Goal: Task Accomplishment & Management: Manage account settings

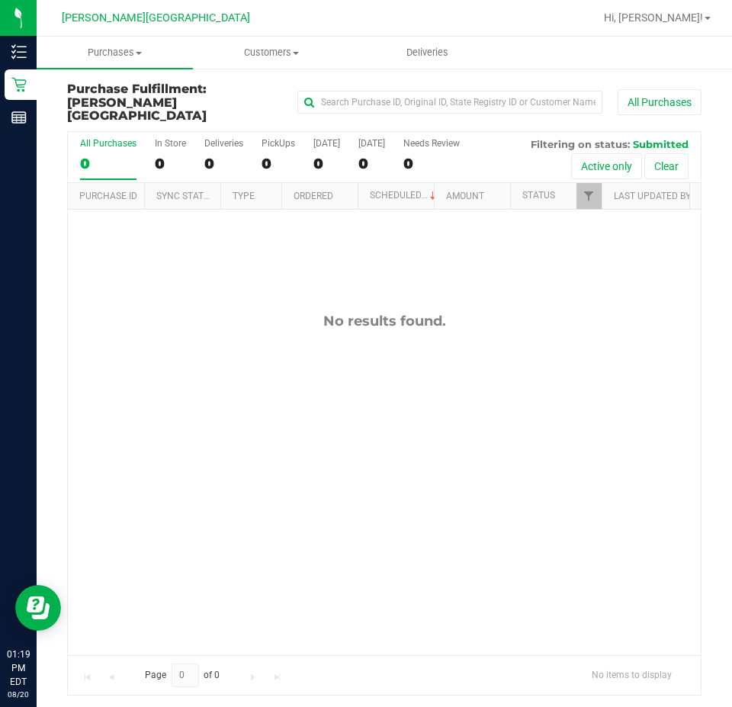
click at [328, 265] on div "No results found." at bounding box center [384, 484] width 633 height 548
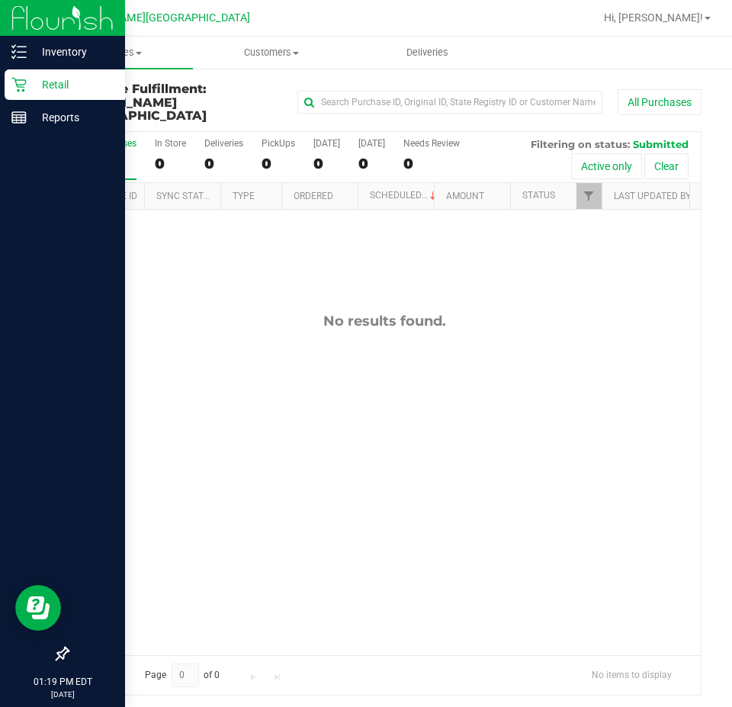
click at [27, 79] on p "Retail" at bounding box center [72, 84] width 91 height 18
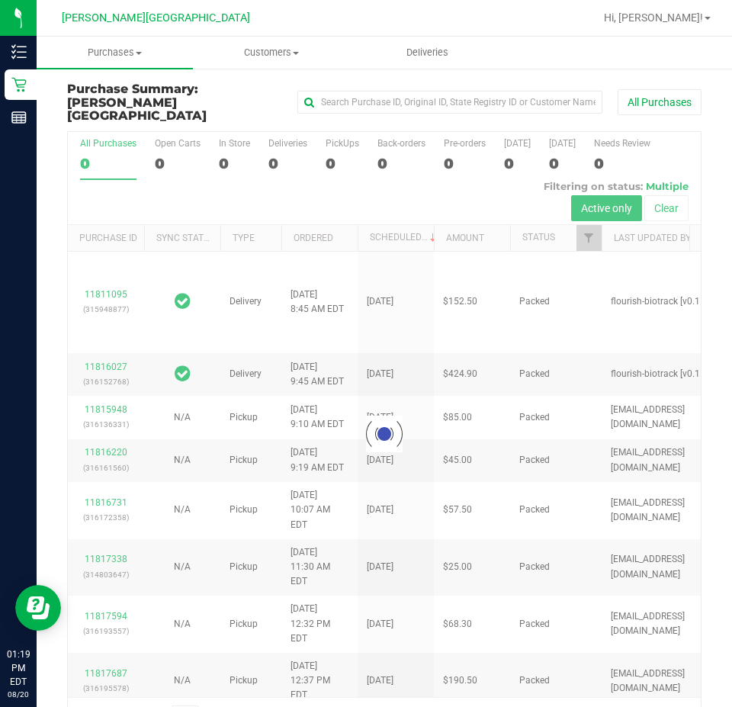
click at [275, 148] on div at bounding box center [384, 434] width 633 height 605
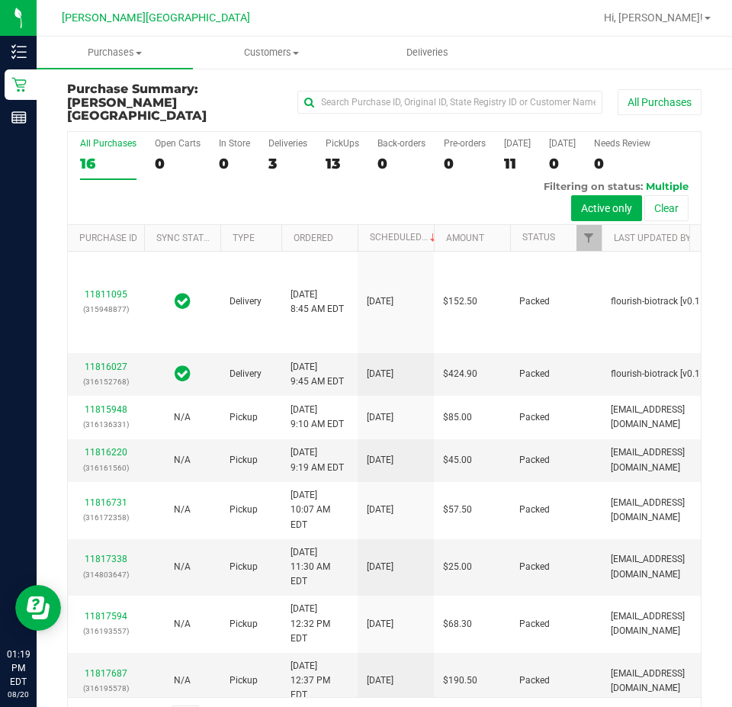
click at [275, 155] on div "3" at bounding box center [287, 164] width 39 height 18
click at [0, 0] on input "Deliveries 3" at bounding box center [0, 0] width 0 height 0
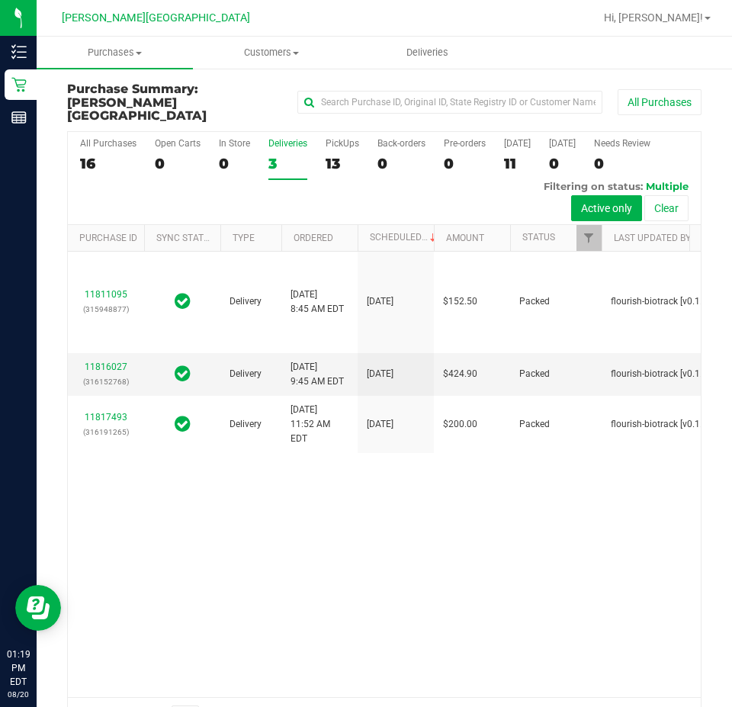
click at [294, 573] on div "11811095 (315948877) Delivery [DATE] 8:45 AM EDT 8/22/2025 $152.50 Packed flour…" at bounding box center [384, 474] width 633 height 445
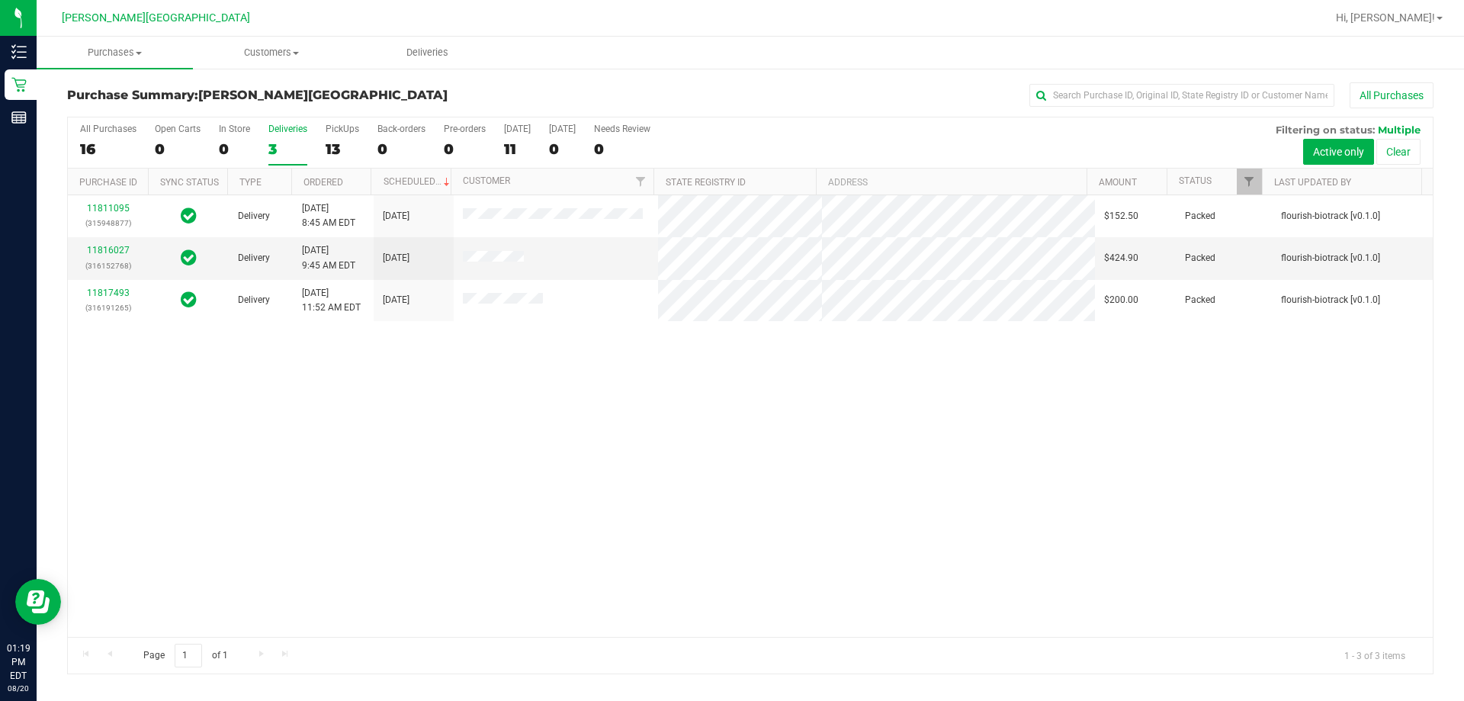
click at [512, 602] on div "11811095 (315948877) Delivery [DATE] 8:45 AM EDT 8/22/2025 $152.50 Packed flour…" at bounding box center [750, 415] width 1365 height 441
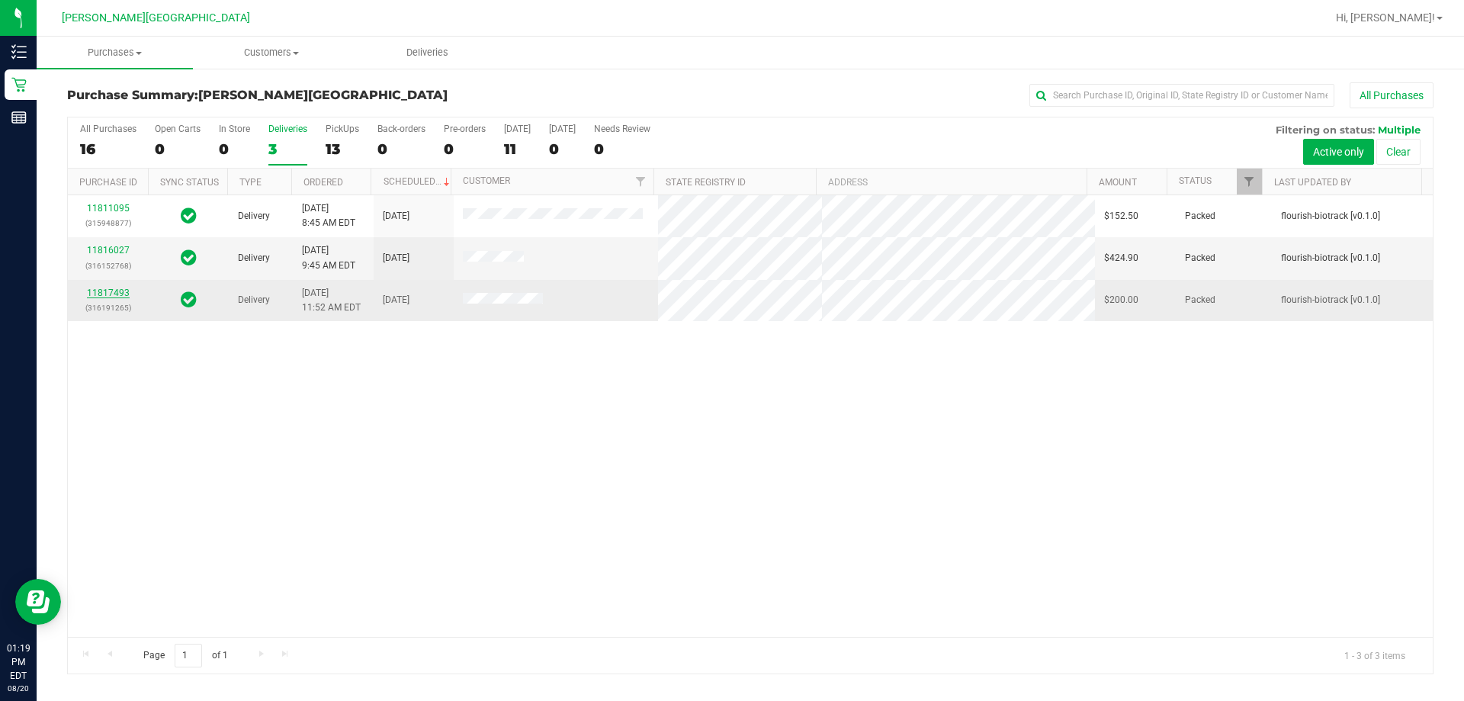
click at [108, 294] on link "11817493" at bounding box center [108, 292] width 43 height 11
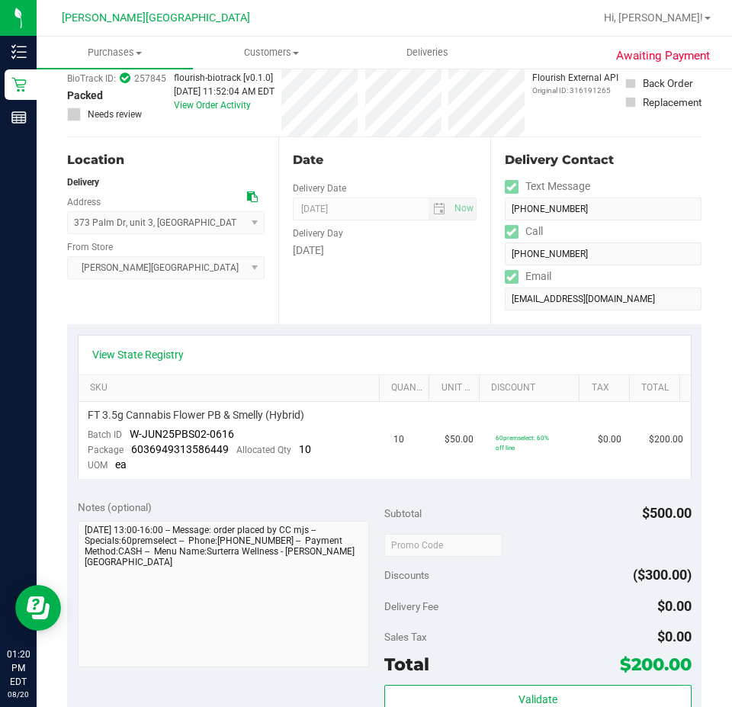
scroll to position [152, 0]
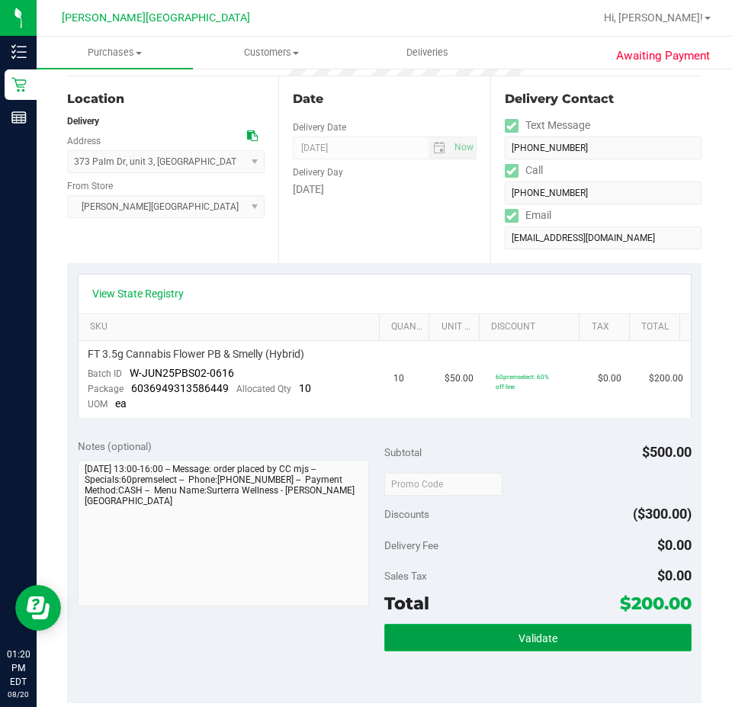
click at [560, 641] on button "Validate" at bounding box center [537, 637] width 307 height 27
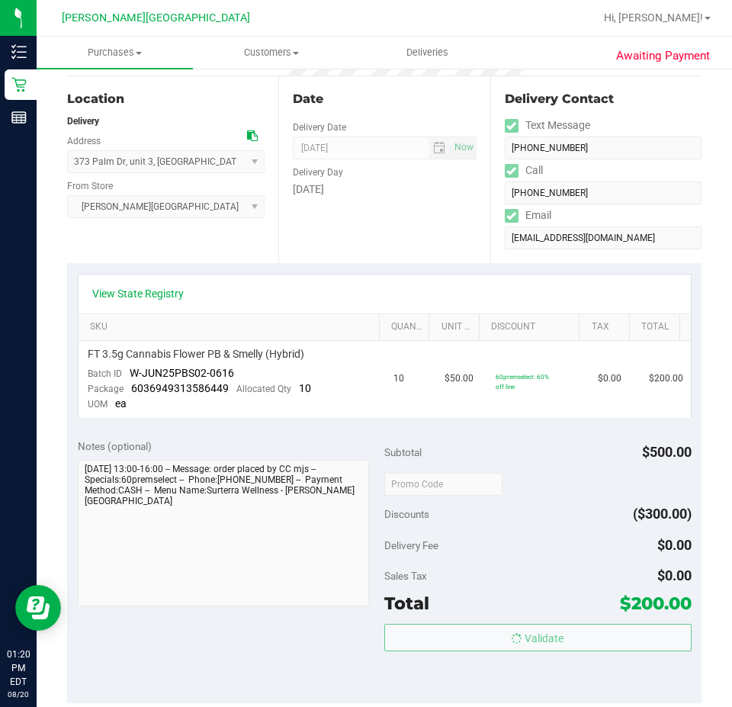
click at [562, 573] on body "Inventory Retail Reports 01:20 PM EDT [DATE] 08/20 [PERSON_NAME][GEOGRAPHIC_DAT…" at bounding box center [366, 353] width 732 height 707
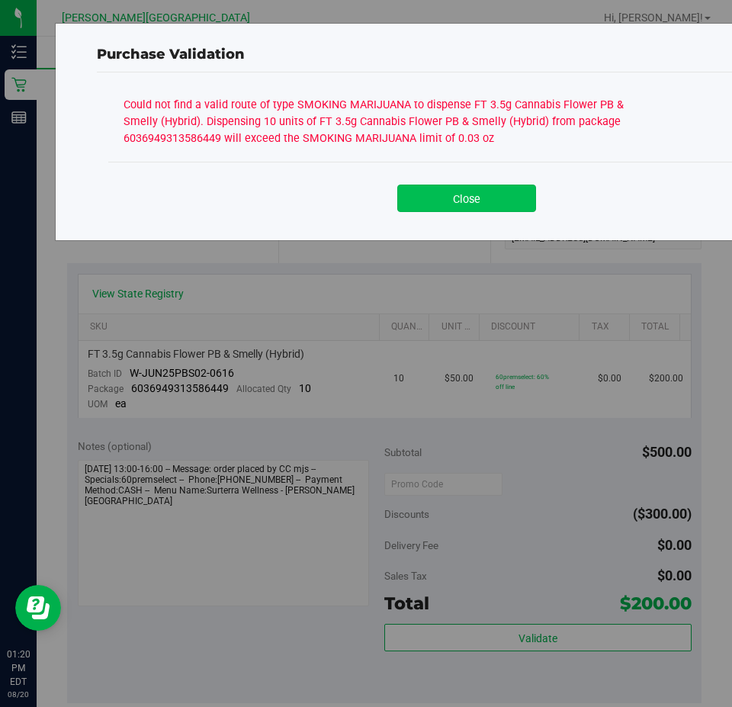
click at [486, 200] on button "Close" at bounding box center [466, 198] width 139 height 27
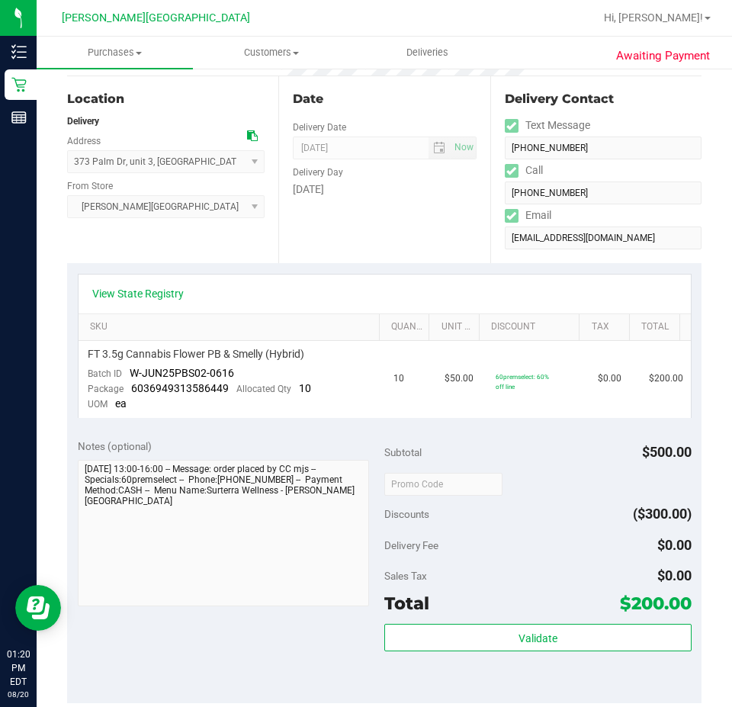
click at [608, 454] on div "Subtotal $500.00" at bounding box center [537, 451] width 307 height 27
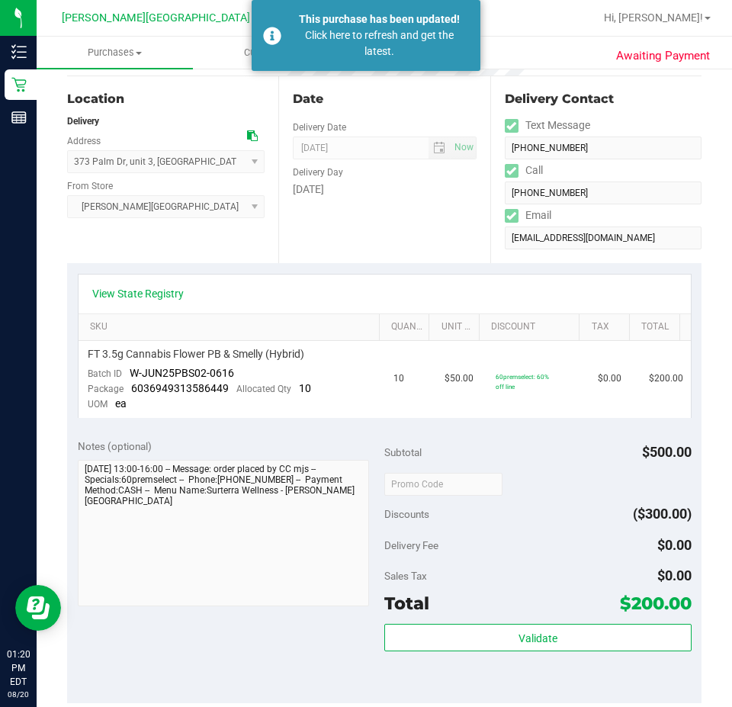
click at [496, 260] on div "Delivery Contact Text Message [PHONE_NUMBER] Call [PHONE_NUMBER] Email [EMAIL_A…" at bounding box center [595, 169] width 211 height 187
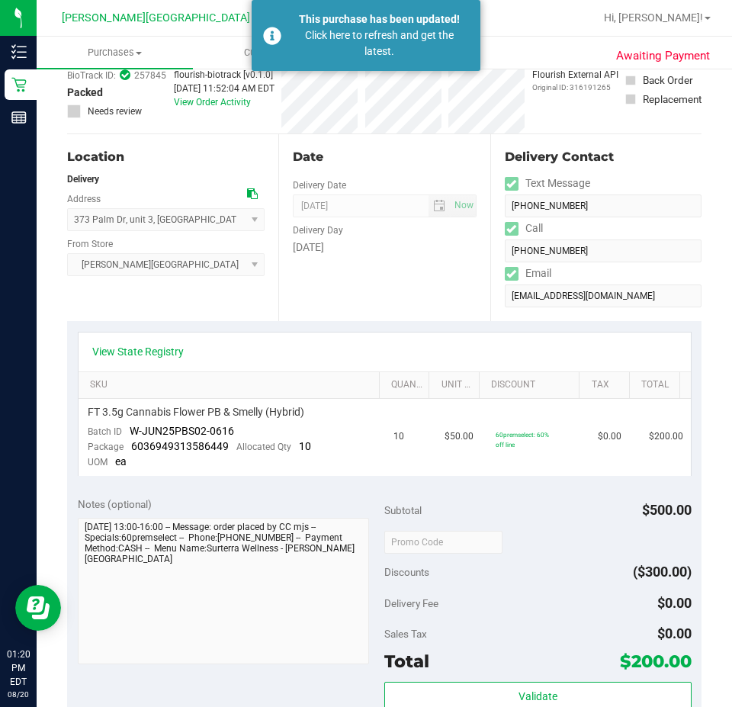
scroll to position [0, 0]
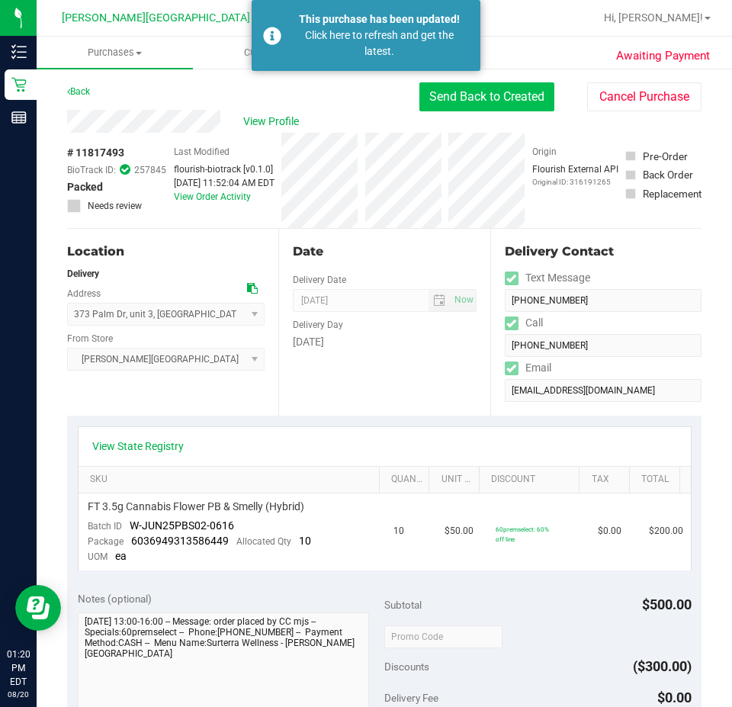
click at [490, 93] on button "Send Back to Created" at bounding box center [486, 96] width 135 height 29
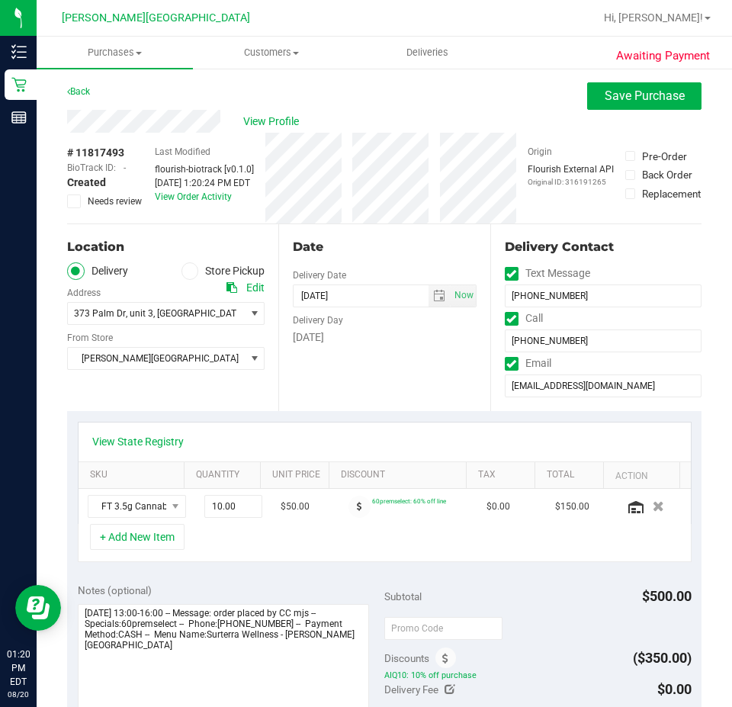
click at [188, 271] on icon at bounding box center [189, 271] width 9 height 0
click at [0, 0] on input "Store Pickup" at bounding box center [0, 0] width 0 height 0
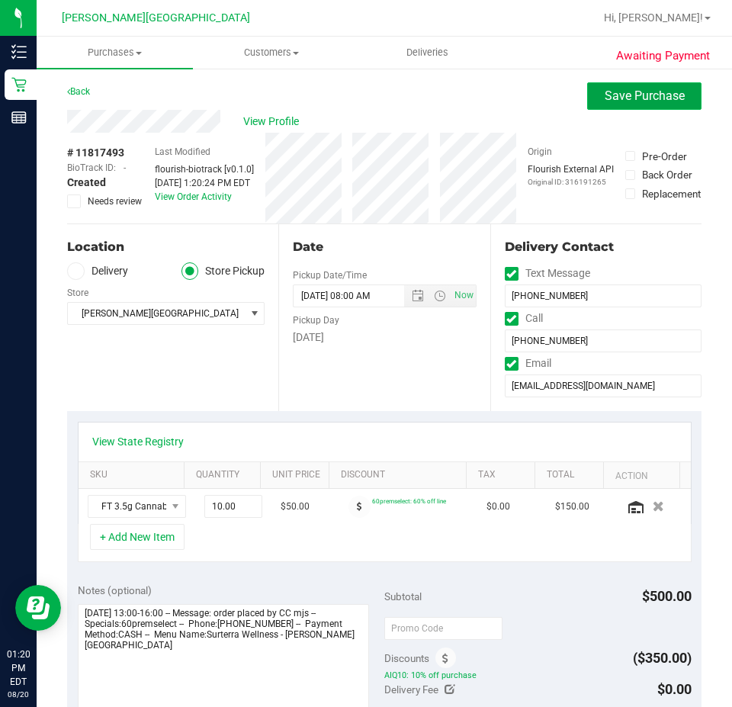
click at [587, 101] on button "Save Purchase" at bounding box center [644, 95] width 114 height 27
click at [498, 103] on div "Back Save Purchase" at bounding box center [384, 95] width 634 height 27
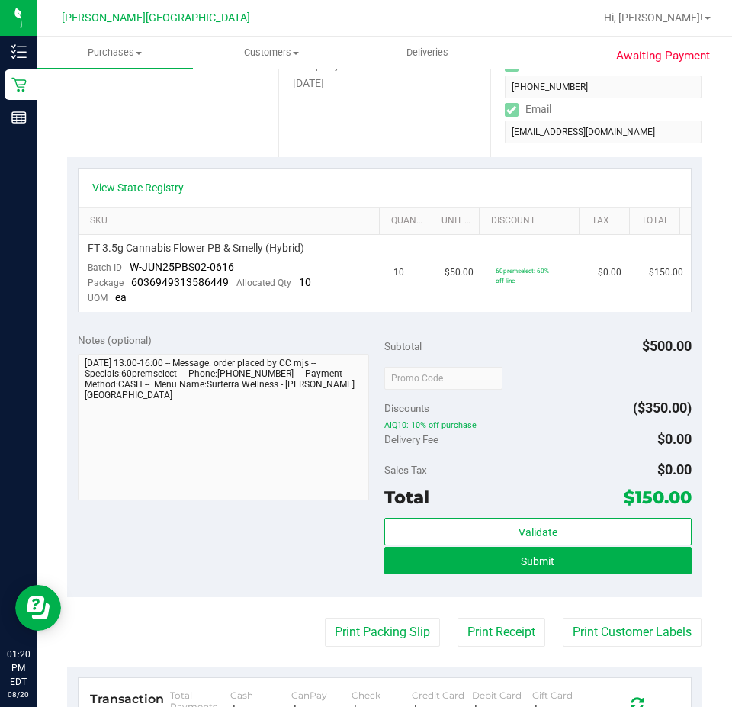
scroll to position [381, 0]
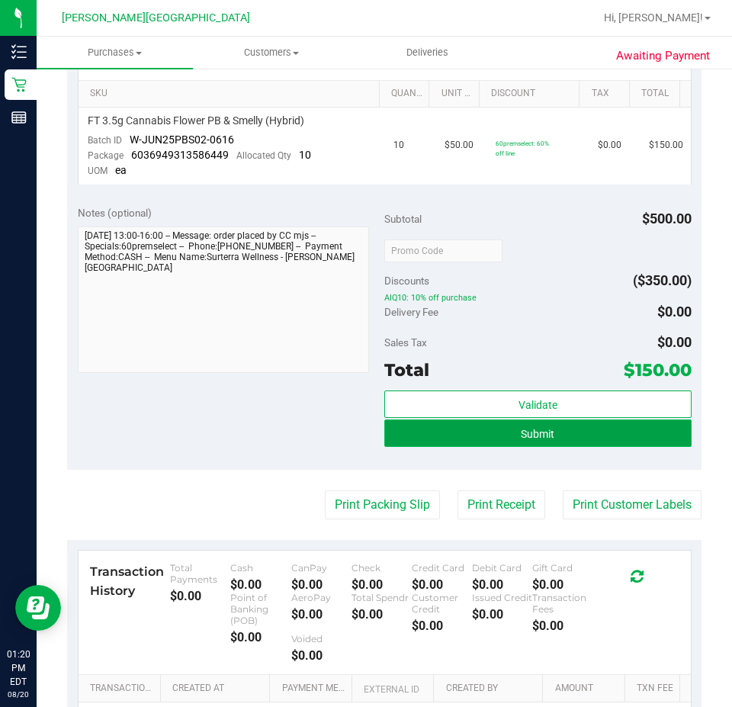
click at [583, 436] on button "Submit" at bounding box center [537, 432] width 307 height 27
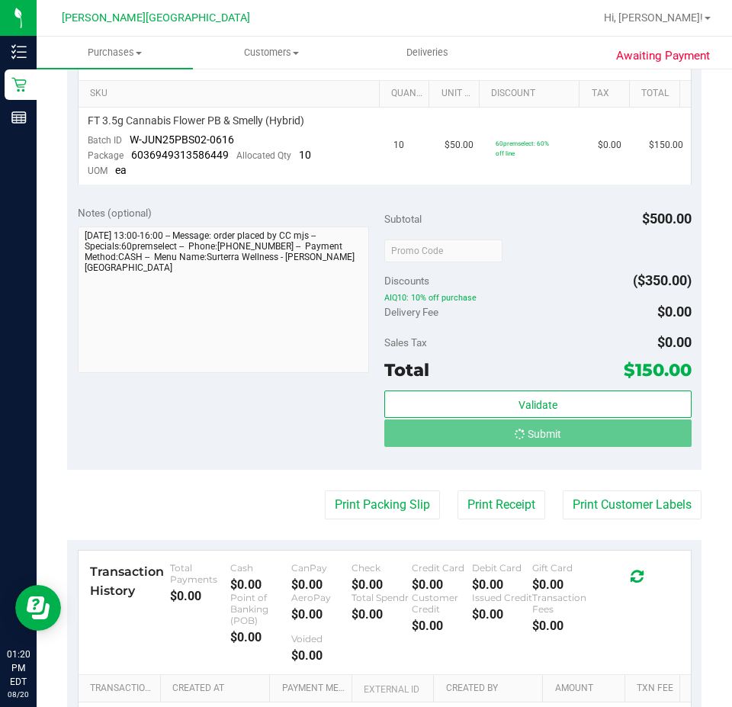
click at [568, 333] on div "Sales Tax $0.00" at bounding box center [537, 342] width 307 height 27
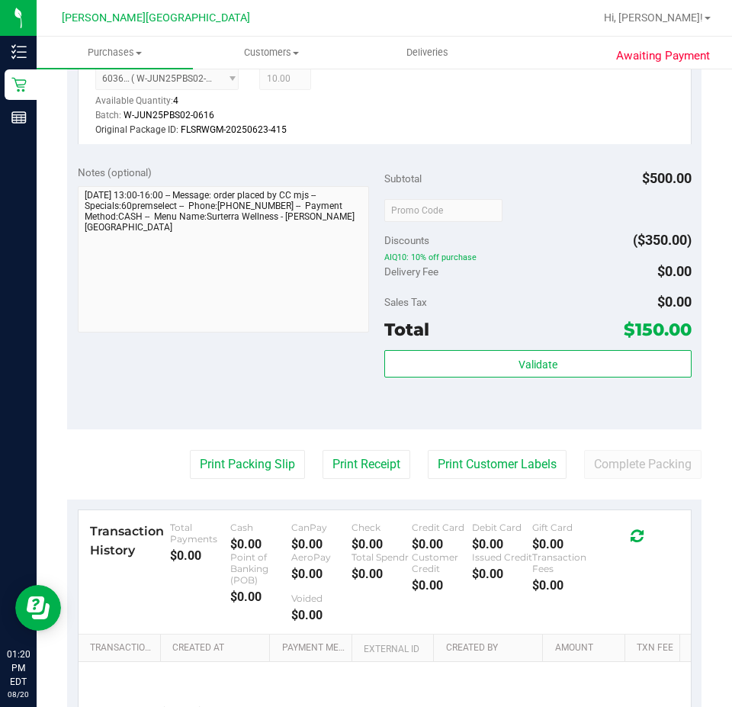
scroll to position [617, 0]
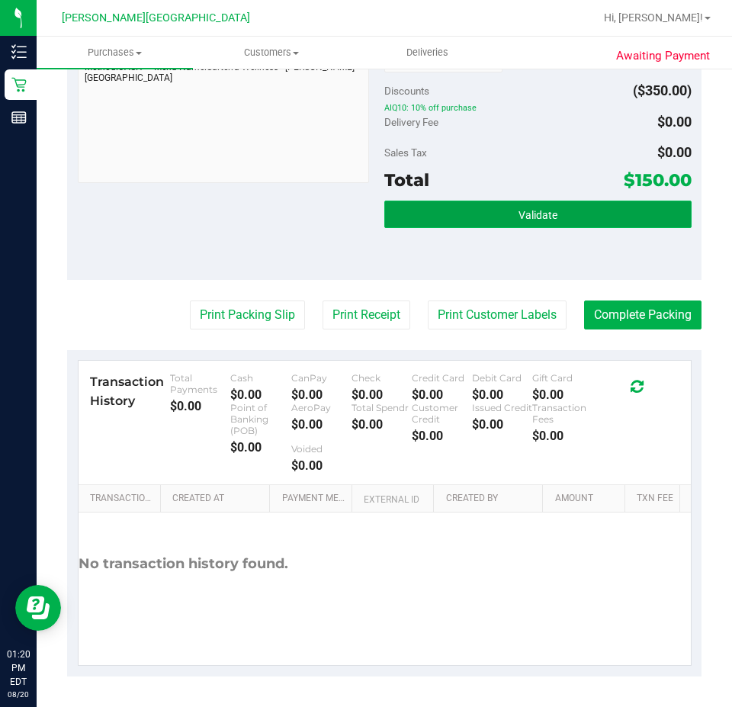
click at [562, 217] on button "Validate" at bounding box center [537, 214] width 307 height 27
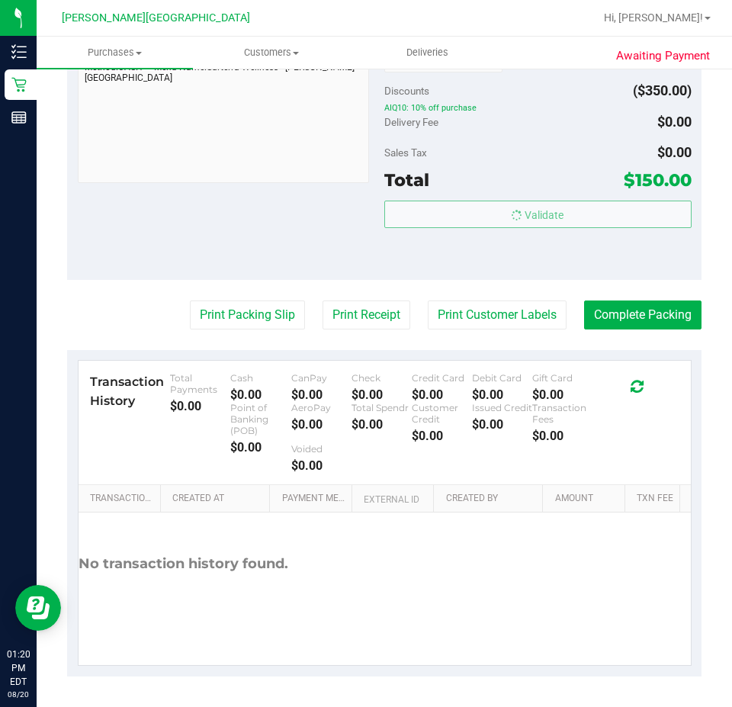
click at [546, 162] on body "Inventory Retail Reports 01:20 PM EDT [DATE] 08/20 [PERSON_NAME][GEOGRAPHIC_DAT…" at bounding box center [366, 353] width 732 height 707
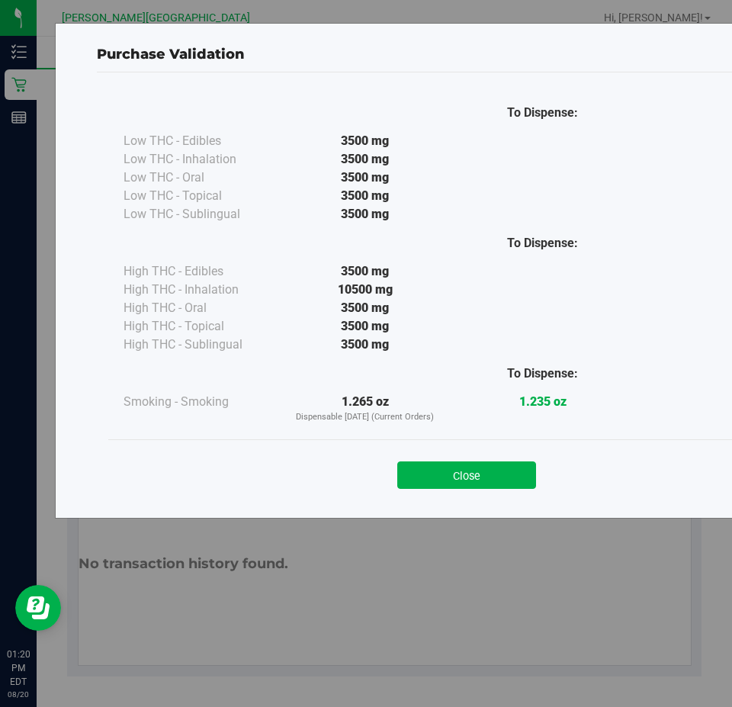
click at [490, 495] on div "Close" at bounding box center [466, 470] width 717 height 62
click at [490, 465] on button "Close" at bounding box center [466, 474] width 139 height 27
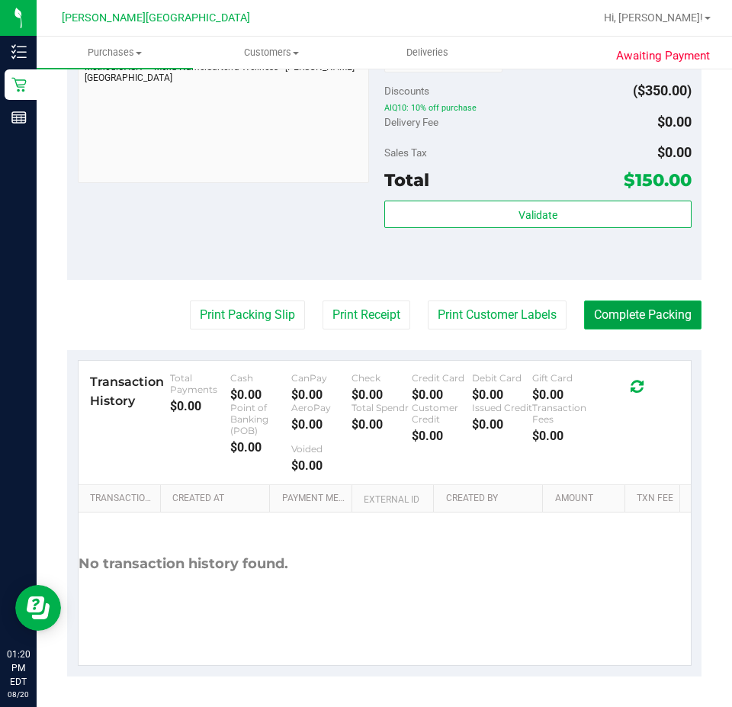
click at [631, 316] on button "Complete Packing" at bounding box center [642, 314] width 117 height 29
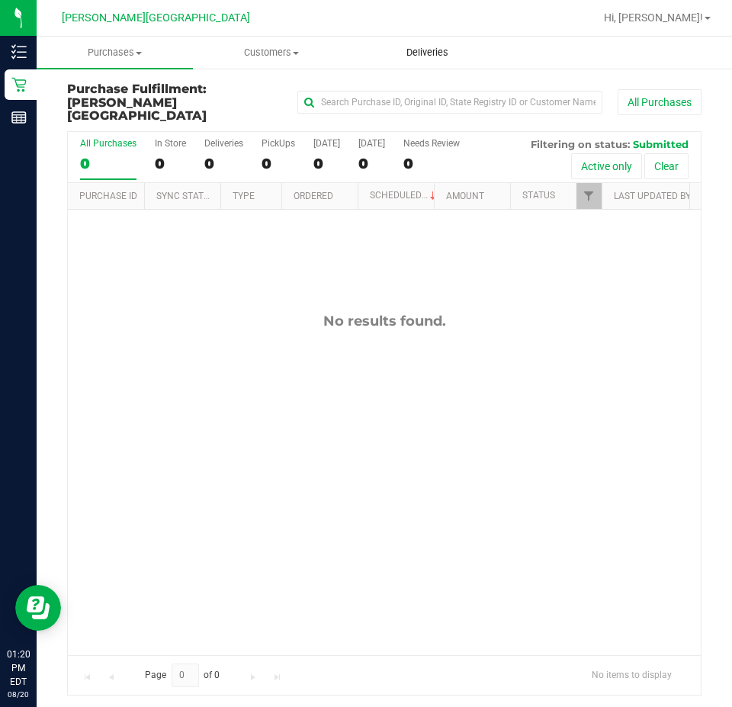
click at [421, 50] on span "Deliveries" at bounding box center [427, 53] width 83 height 14
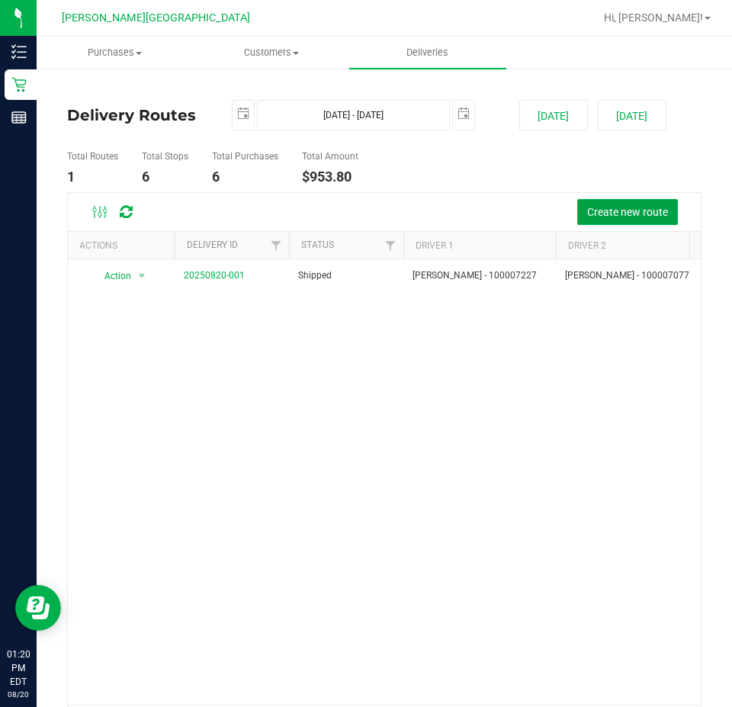
click at [614, 214] on span "Create new route" at bounding box center [627, 212] width 81 height 12
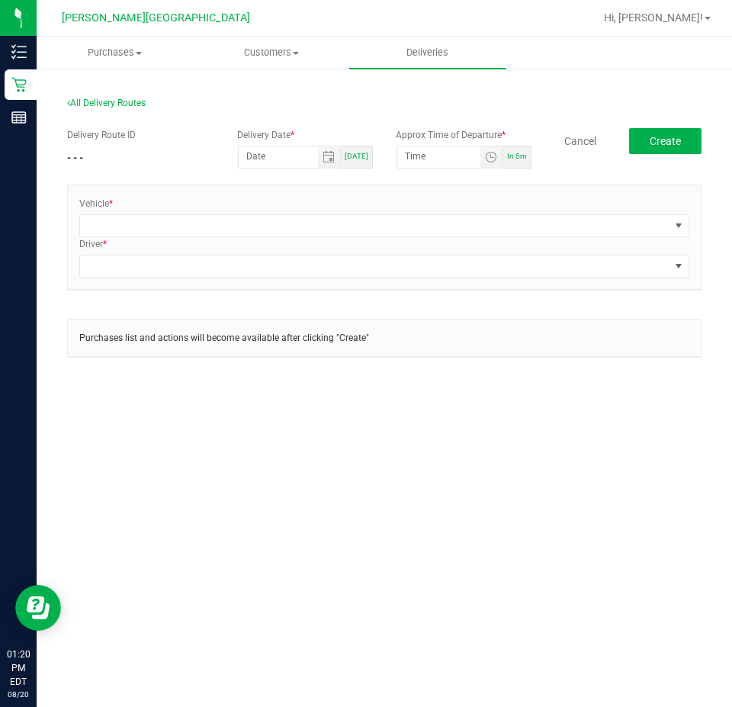
click at [365, 162] on div "[DATE]" at bounding box center [357, 157] width 32 height 23
type input "[DATE]"
type input "1:25 PM"
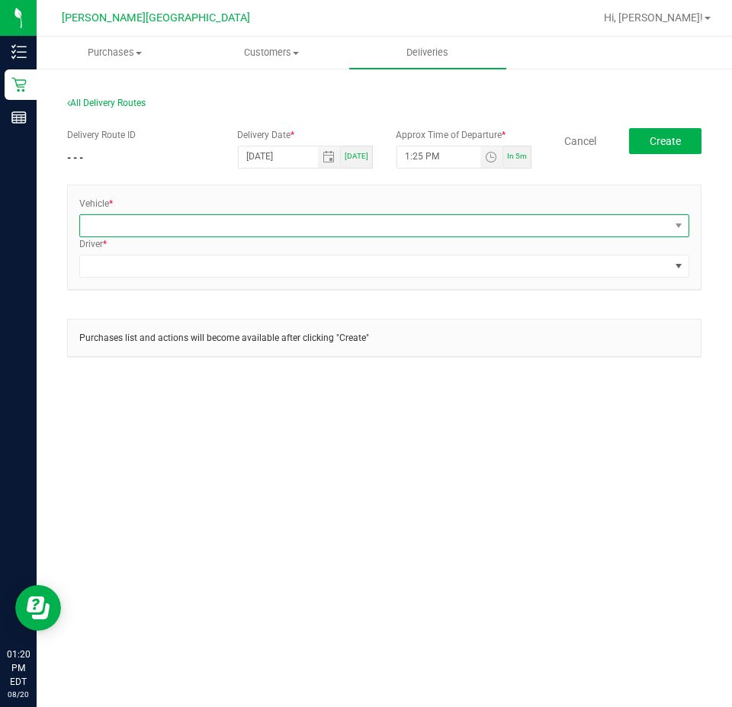
click at [298, 223] on span at bounding box center [374, 225] width 589 height 21
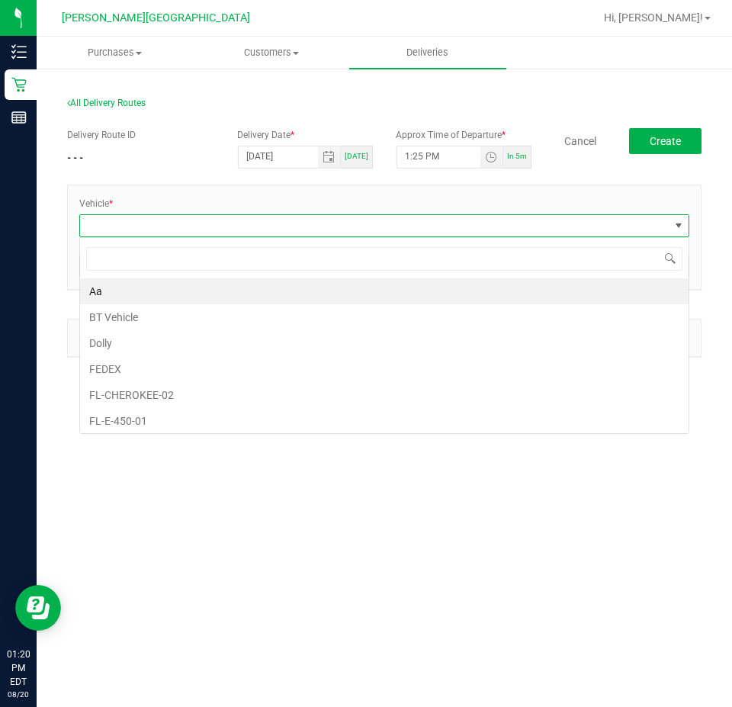
scroll to position [23, 610]
type input "esca"
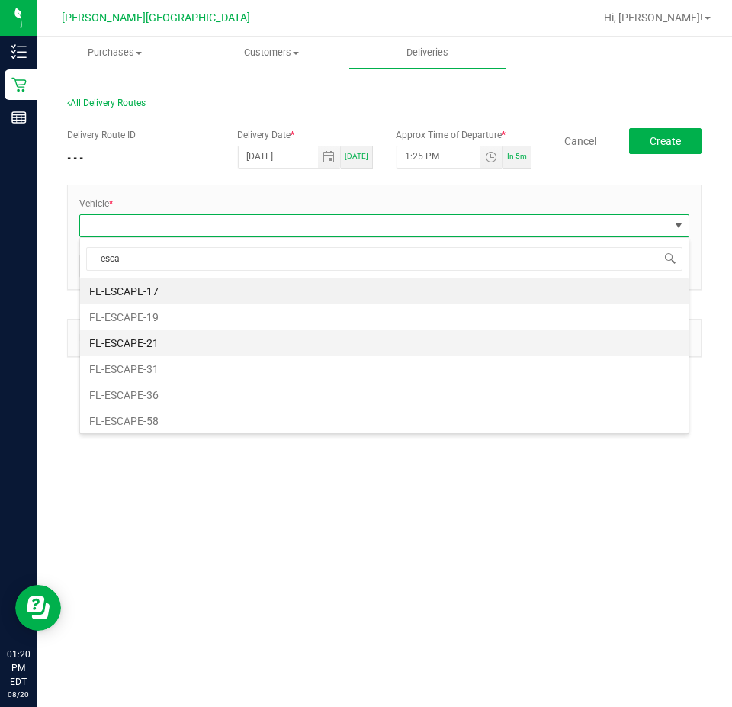
click at [187, 344] on li "FL-ESCAPE-21" at bounding box center [384, 343] width 608 height 26
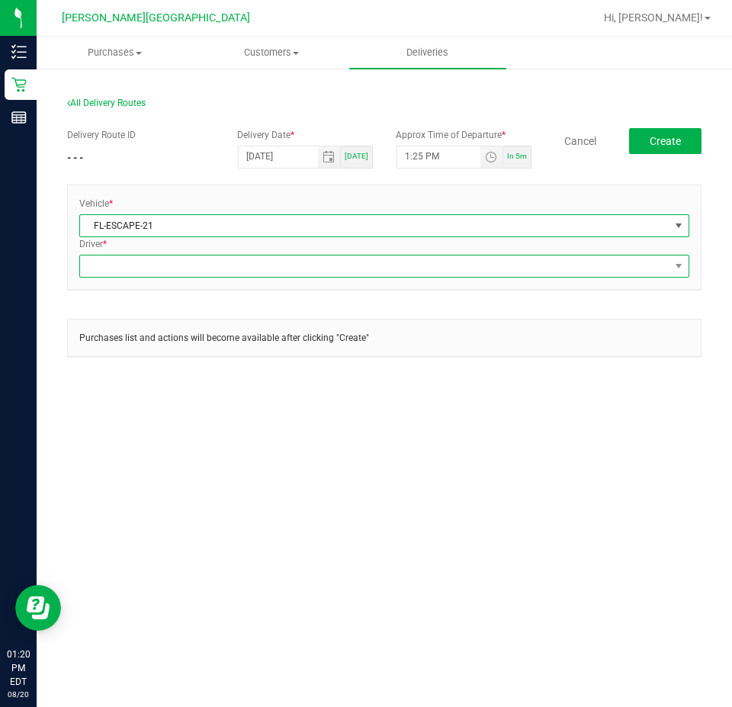
click at [178, 270] on span at bounding box center [374, 265] width 589 height 21
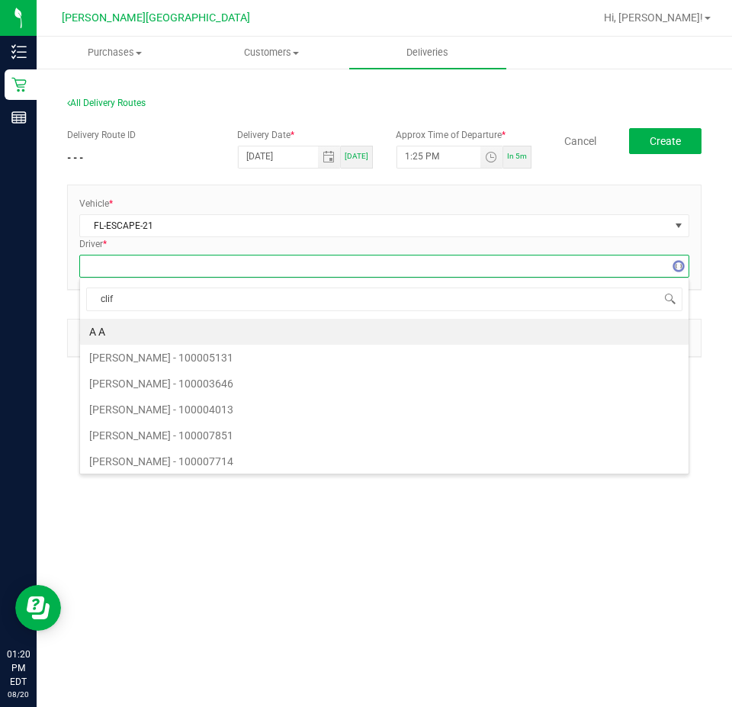
type input "cliff"
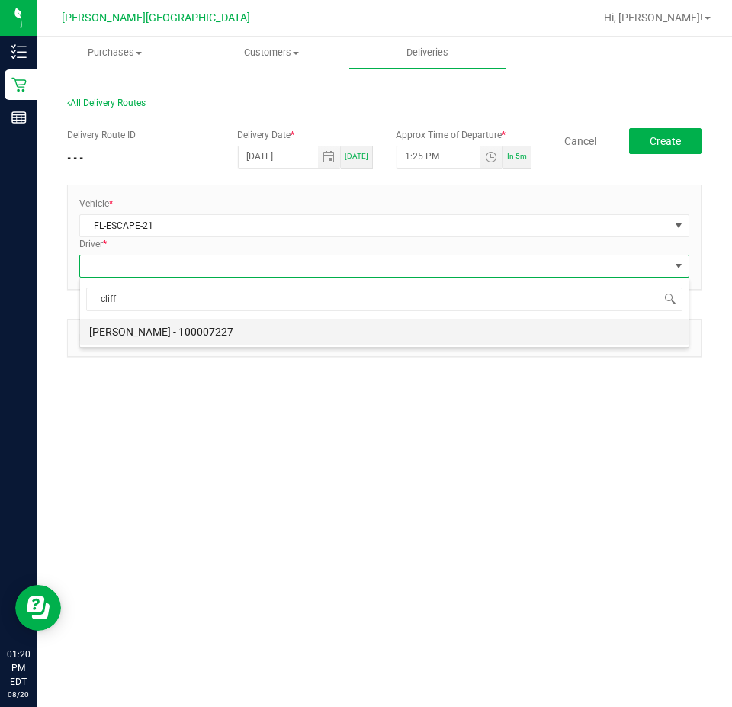
click at [146, 344] on li "[PERSON_NAME] - 100007227" at bounding box center [384, 332] width 608 height 26
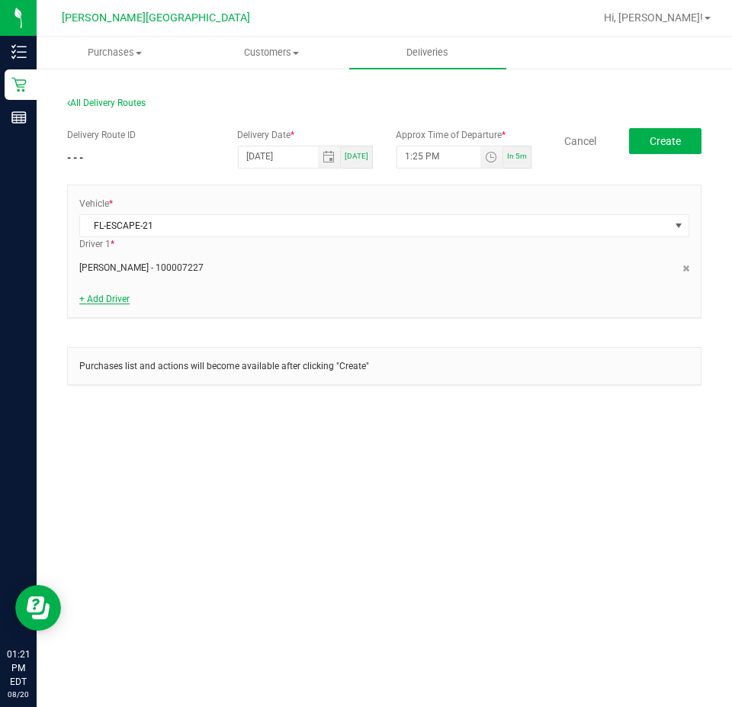
click at [104, 303] on link "+ Add Driver" at bounding box center [104, 299] width 50 height 11
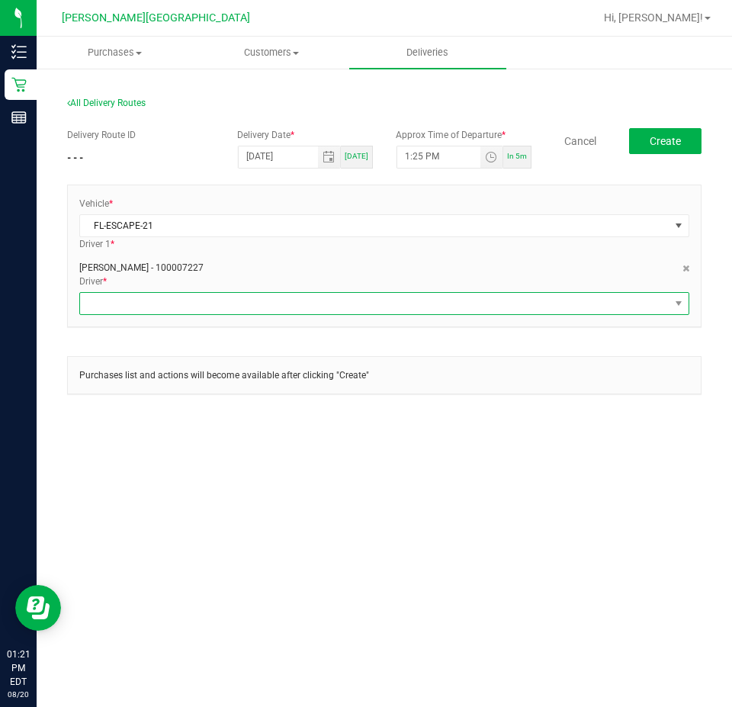
click at [109, 303] on span at bounding box center [374, 303] width 589 height 21
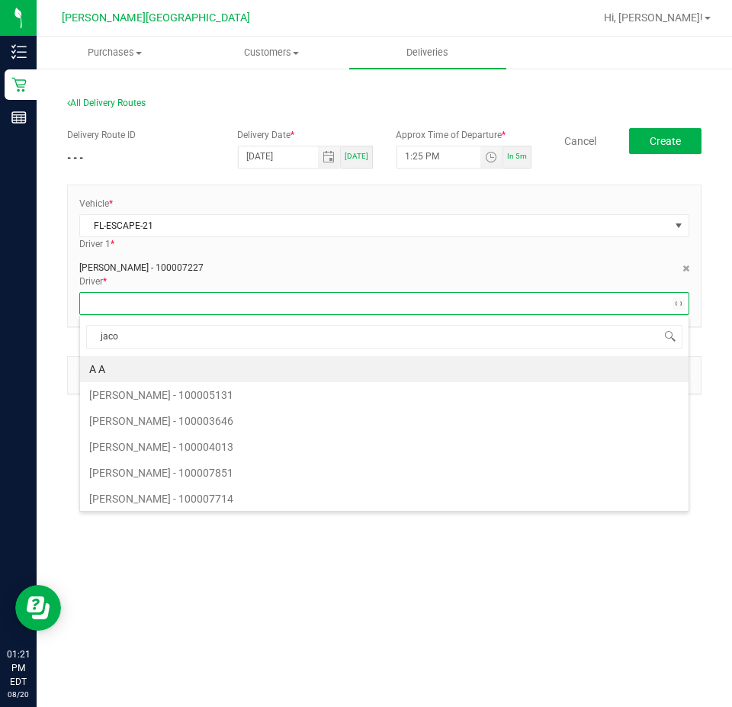
type input "[PERSON_NAME]"
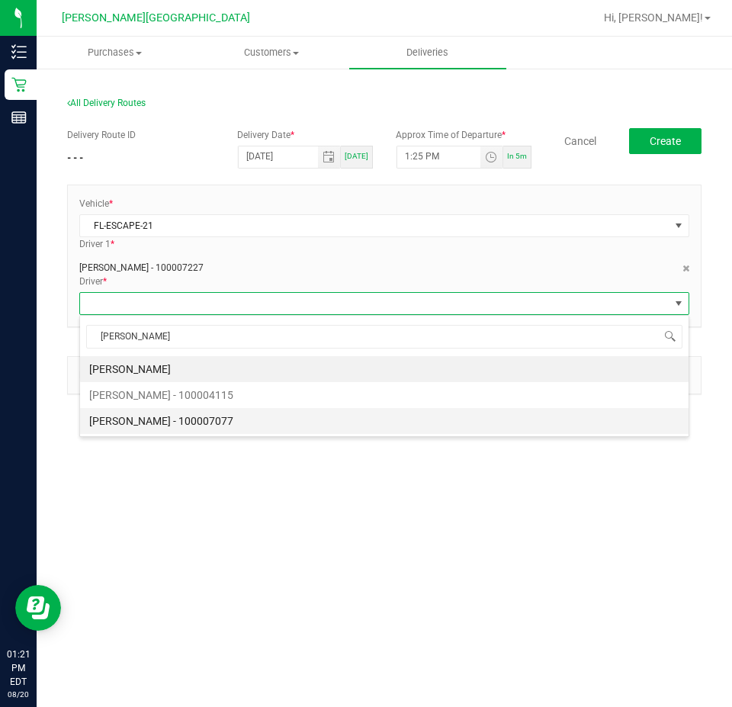
click at [181, 416] on li "[PERSON_NAME] - 100007077" at bounding box center [384, 421] width 608 height 26
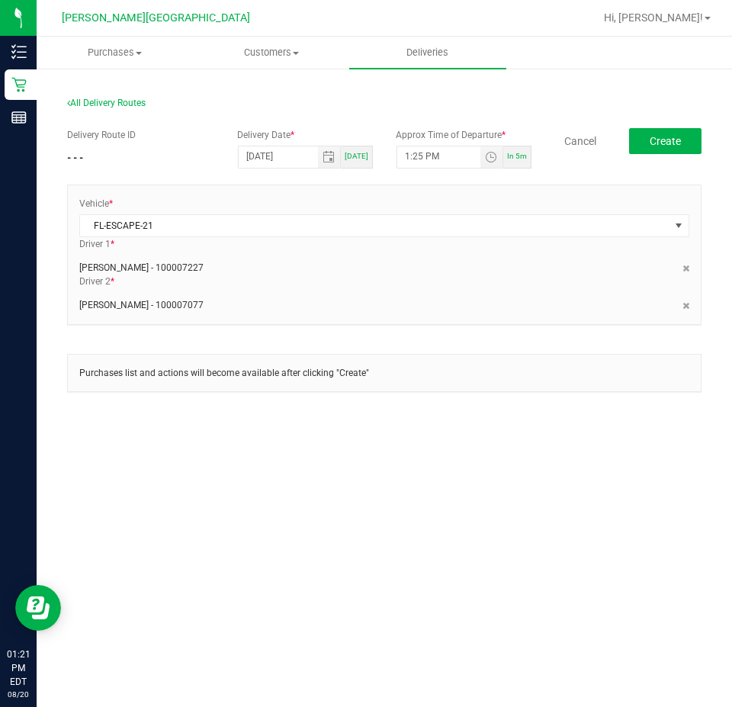
click at [291, 319] on div "Vehicle * FL-ESCAPE-21 Driver 1 * [PERSON_NAME] - 100007227 Driver 2 * [PERSON_…" at bounding box center [384, 254] width 633 height 139
click at [668, 138] on span "Create" at bounding box center [665, 141] width 31 height 12
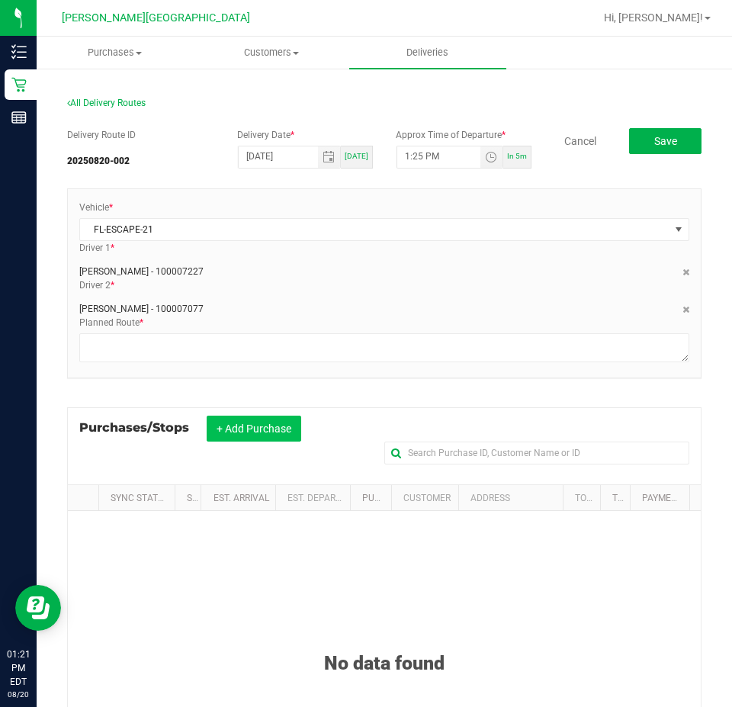
click at [261, 417] on button "+ Add Purchase" at bounding box center [254, 429] width 95 height 26
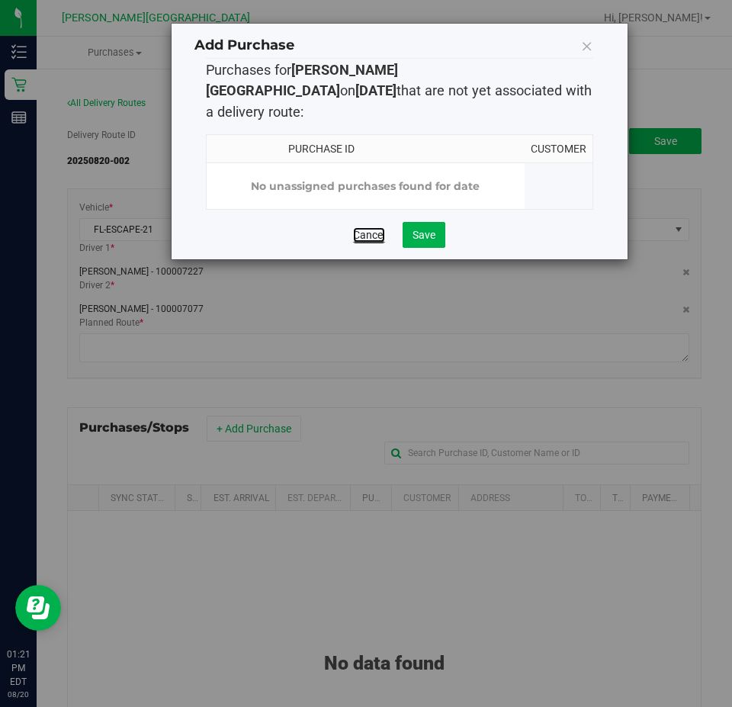
click at [377, 227] on link "Cancel" at bounding box center [369, 234] width 32 height 15
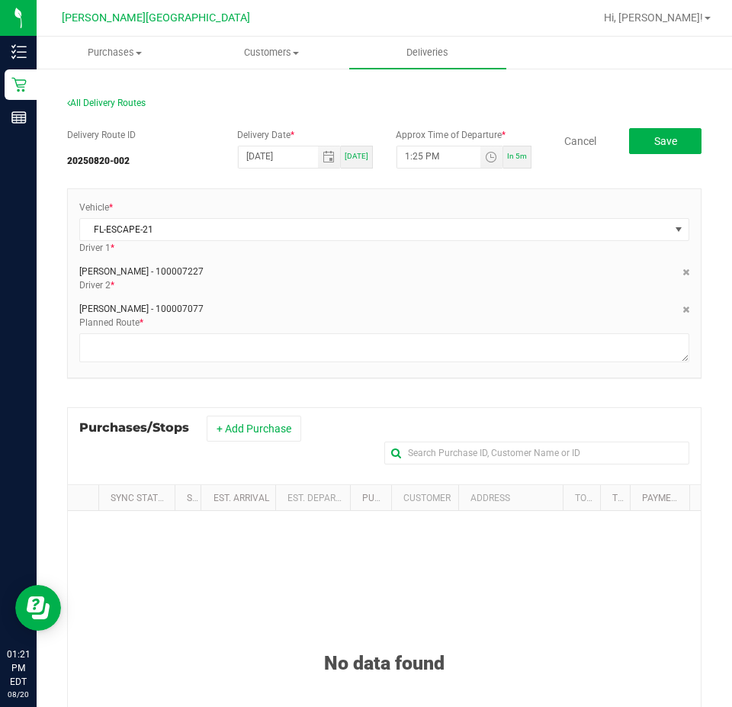
click at [373, 282] on div "Driver 2 * [PERSON_NAME] - 100007077" at bounding box center [384, 296] width 633 height 37
click at [374, 278] on div "Driver 2 * [PERSON_NAME] - 100007077" at bounding box center [384, 296] width 633 height 37
click at [209, 134] on div "Delivery Route ID 20250820-002" at bounding box center [146, 151] width 159 height 47
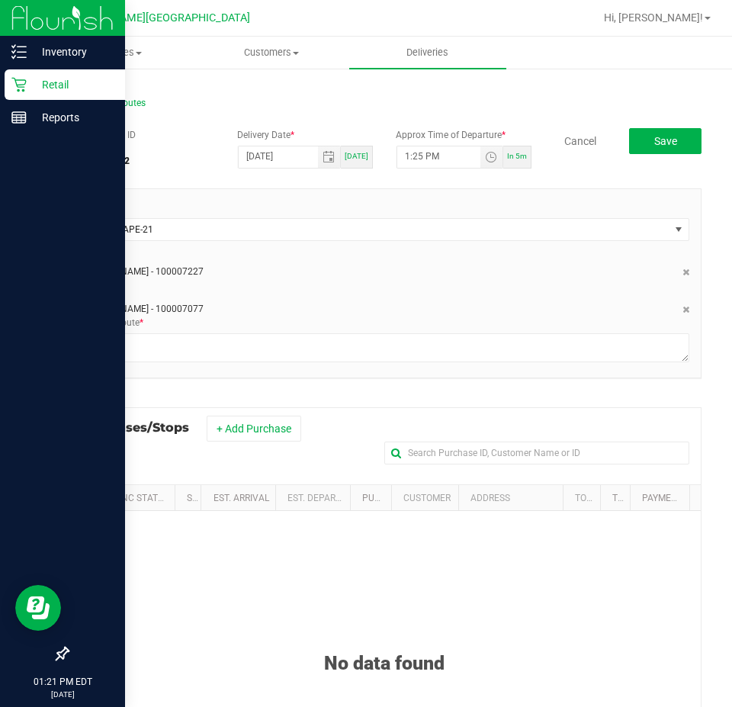
click at [18, 91] on icon at bounding box center [18, 85] width 14 height 14
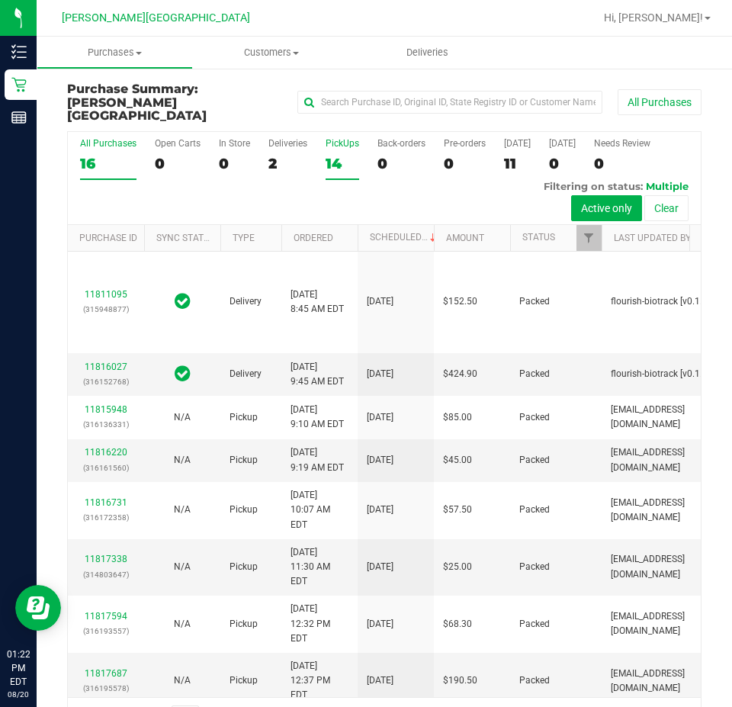
click at [345, 155] on div "14" at bounding box center [343, 164] width 34 height 18
click at [0, 0] on input "PickUps 14" at bounding box center [0, 0] width 0 height 0
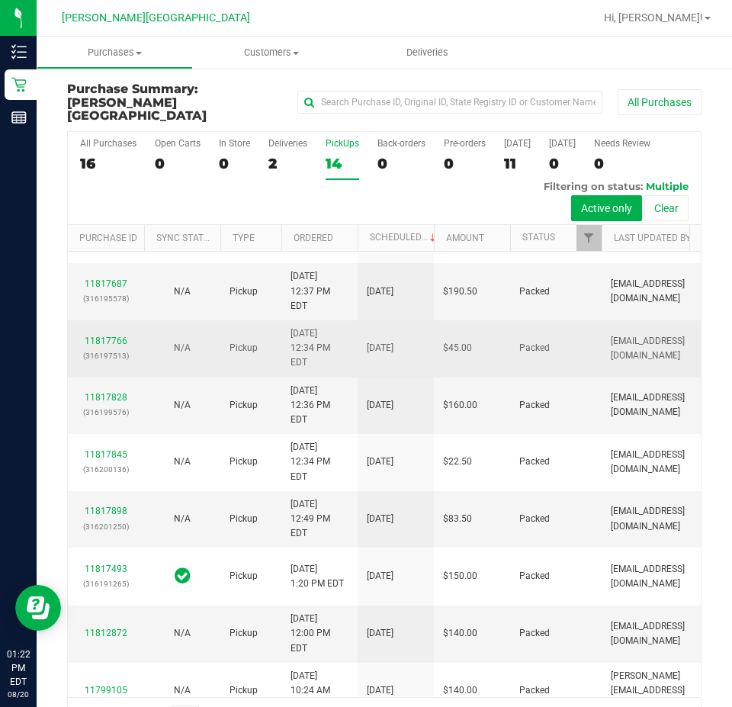
scroll to position [362, 0]
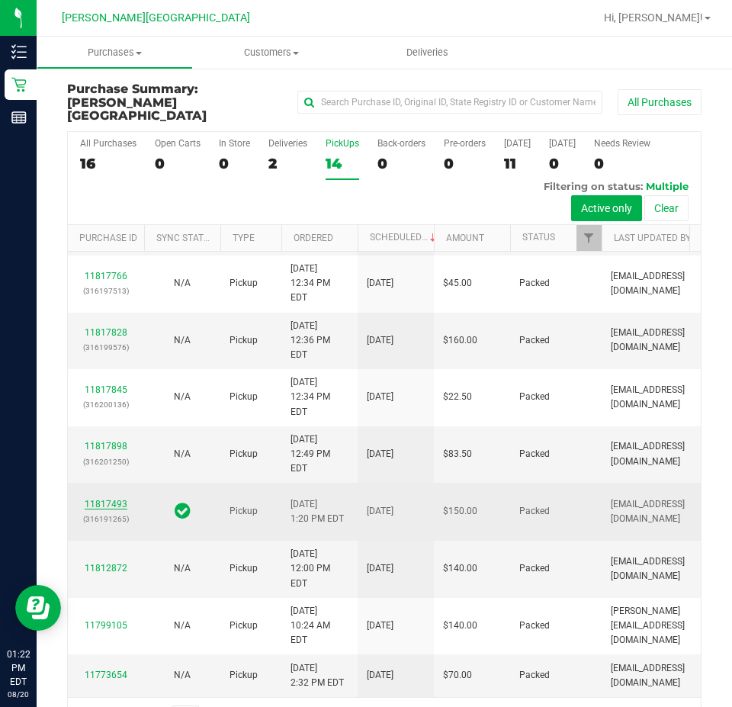
click at [103, 499] on link "11817493" at bounding box center [106, 504] width 43 height 11
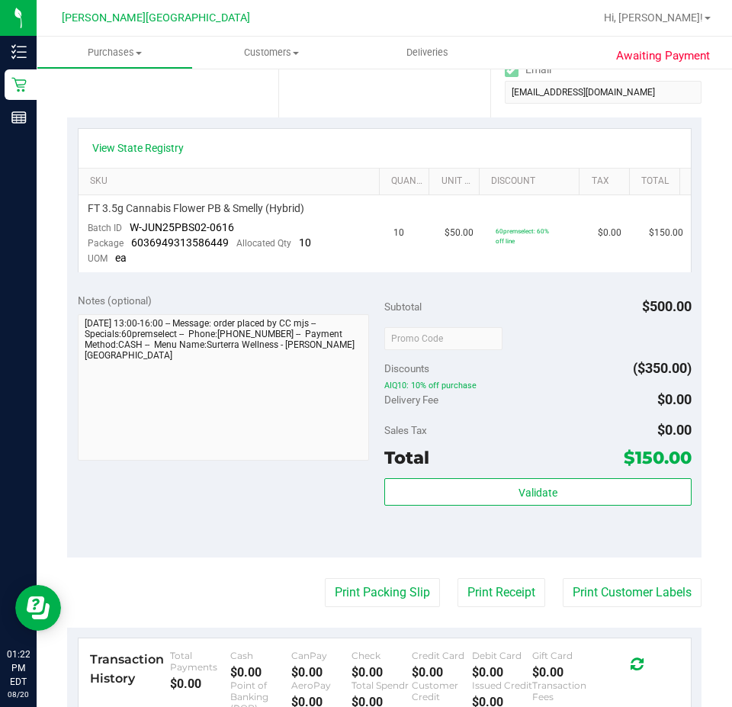
scroll to position [381, 0]
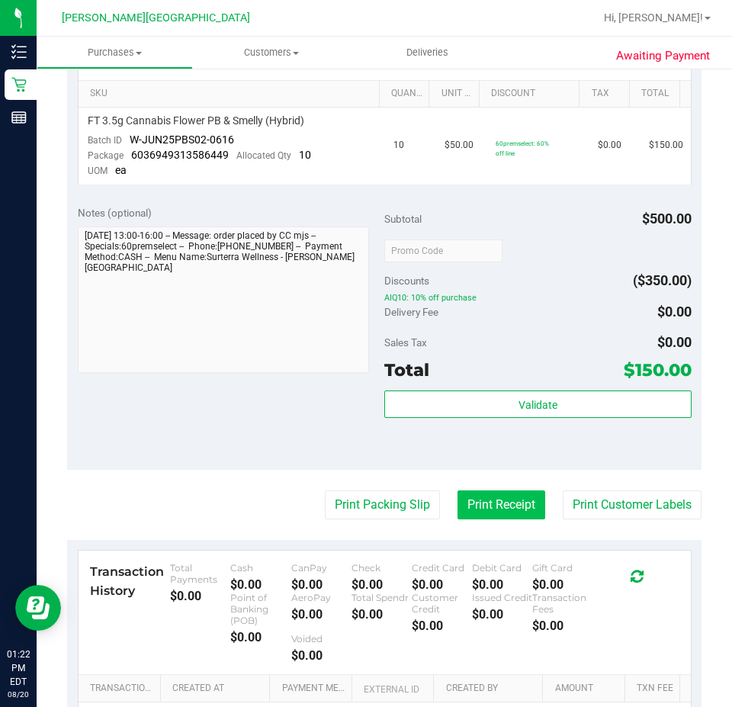
click at [507, 494] on button "Print Receipt" at bounding box center [501, 504] width 88 height 29
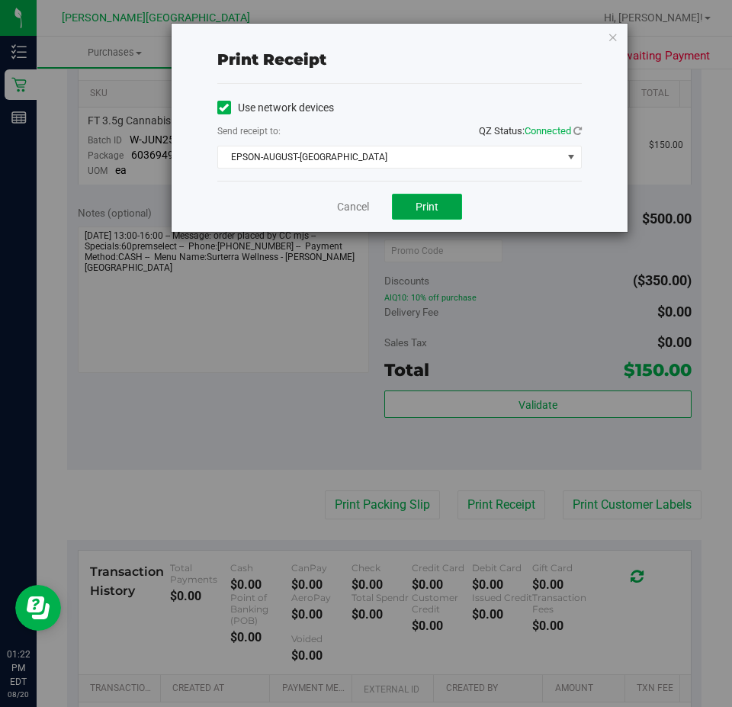
click at [445, 206] on button "Print" at bounding box center [427, 207] width 70 height 26
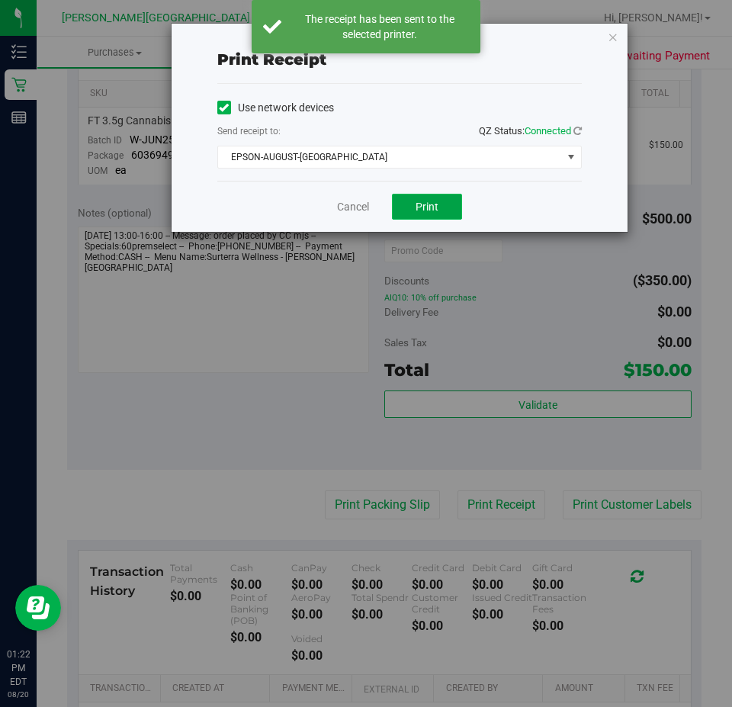
click at [445, 206] on button "Print" at bounding box center [427, 207] width 70 height 26
click at [509, 198] on div "Cancel Print" at bounding box center [399, 206] width 364 height 51
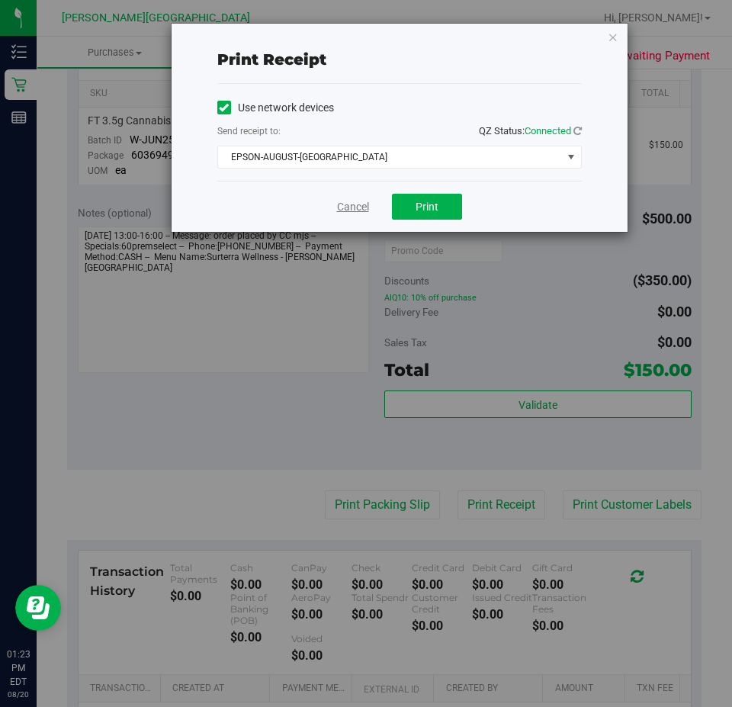
click at [344, 210] on link "Cancel" at bounding box center [353, 207] width 32 height 16
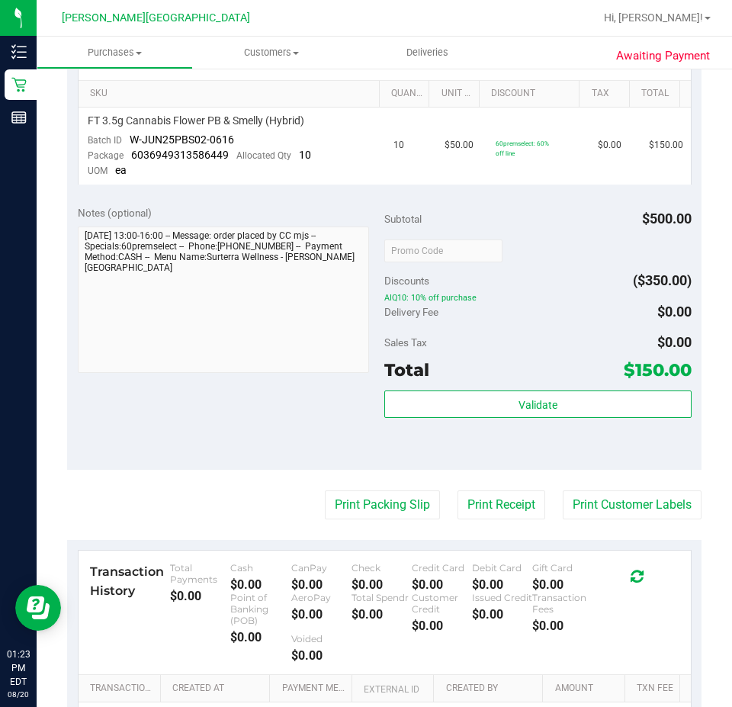
click at [588, 422] on div "Validate" at bounding box center [537, 424] width 307 height 69
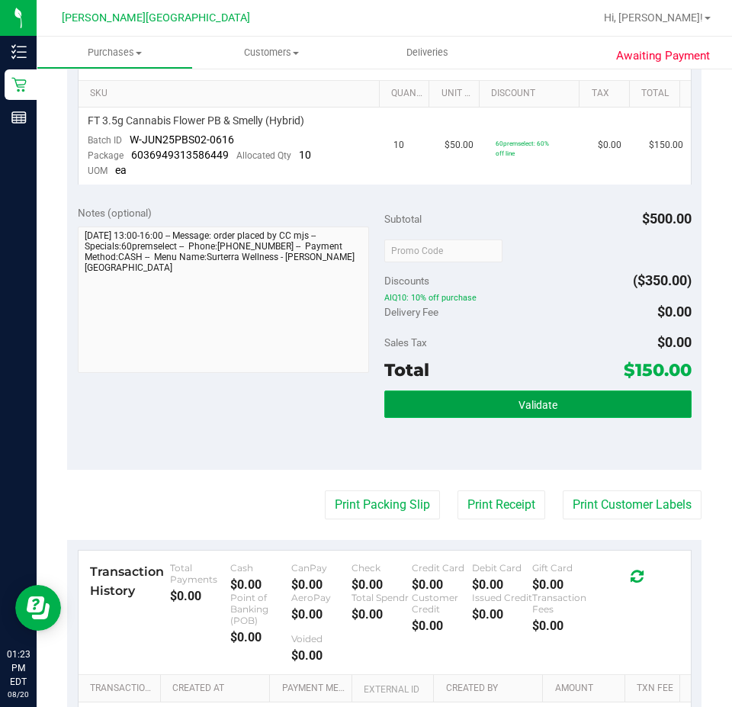
click at [554, 396] on button "Validate" at bounding box center [537, 403] width 307 height 27
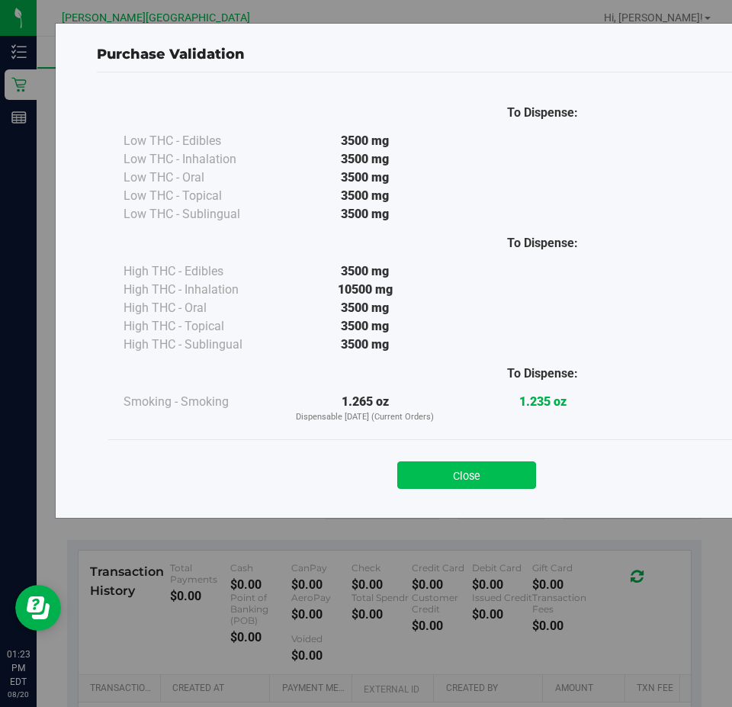
click at [474, 483] on button "Close" at bounding box center [466, 474] width 139 height 27
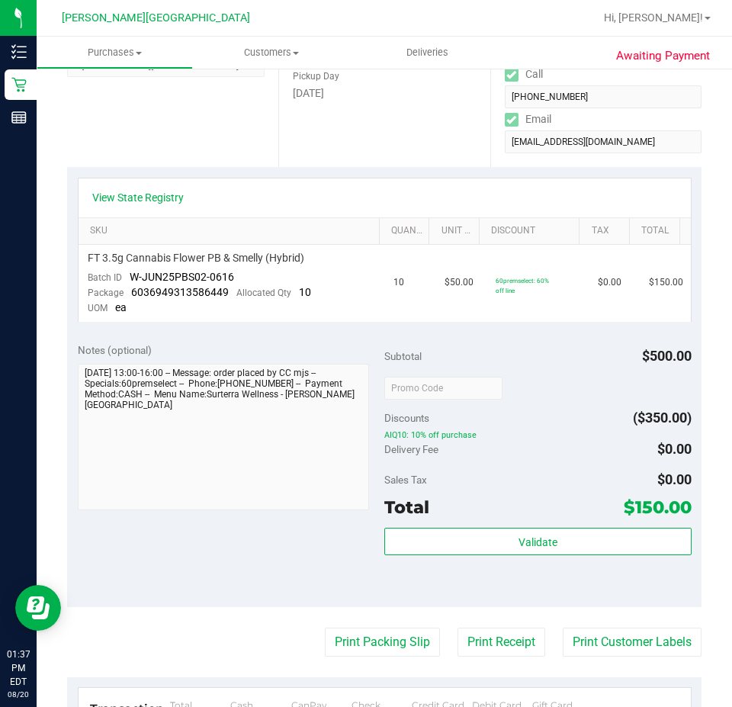
scroll to position [571, 0]
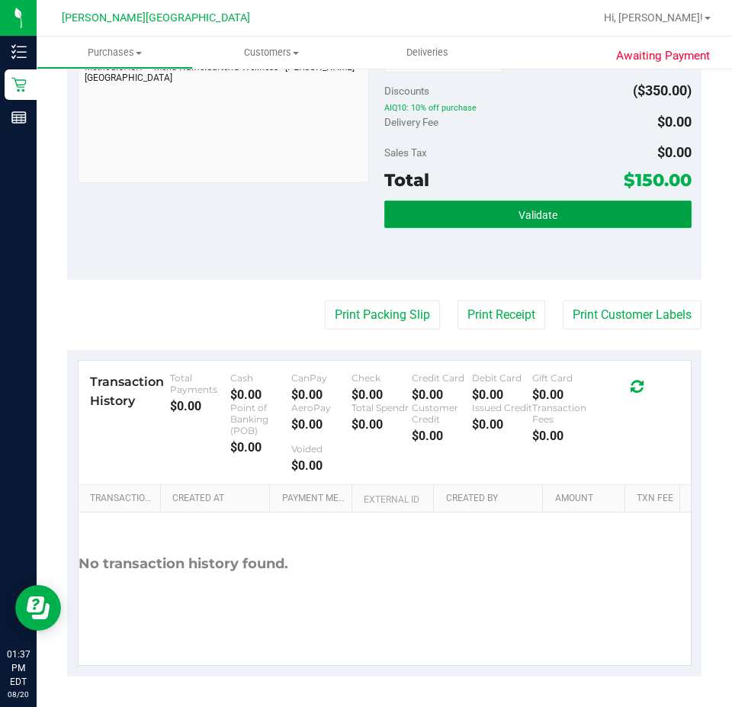
click at [530, 210] on span "Validate" at bounding box center [537, 215] width 39 height 12
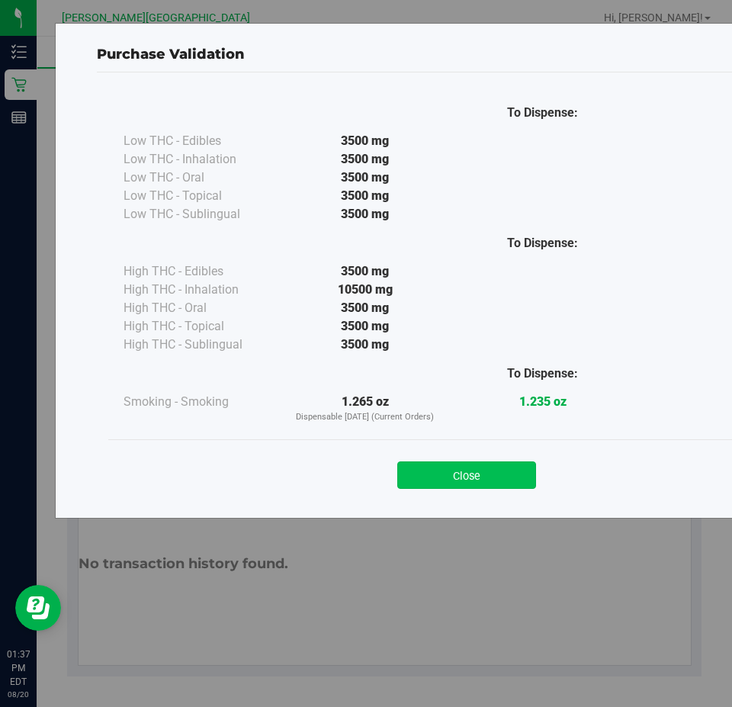
click at [466, 480] on button "Close" at bounding box center [466, 474] width 139 height 27
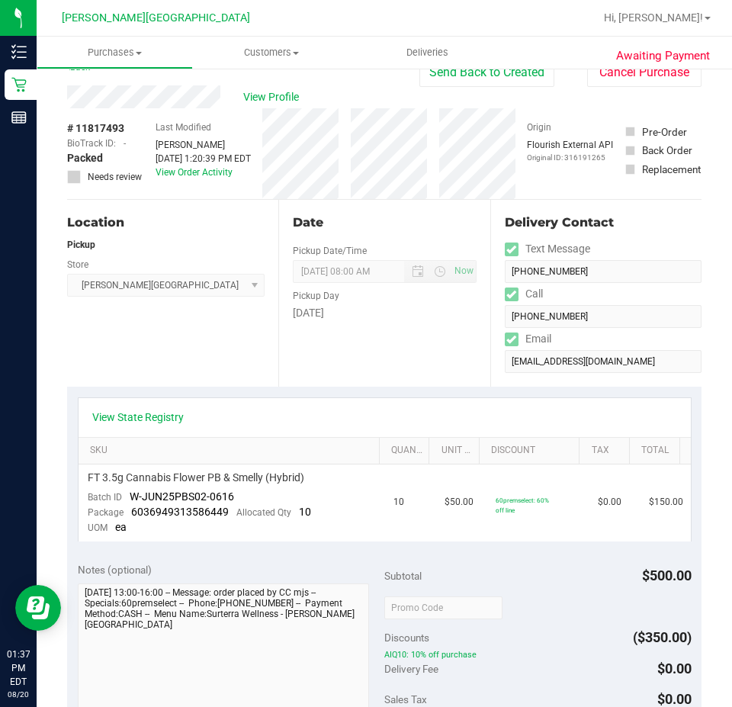
scroll to position [0, 0]
